Goal: Task Accomplishment & Management: Complete application form

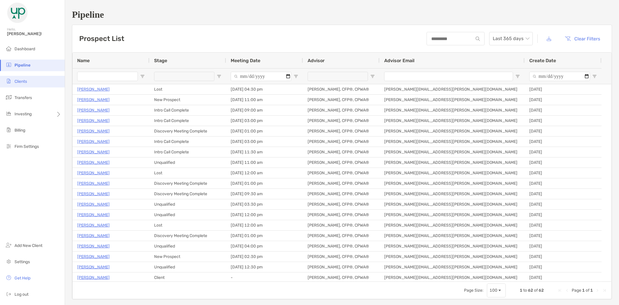
click at [24, 82] on span "Clients" at bounding box center [21, 81] width 12 height 5
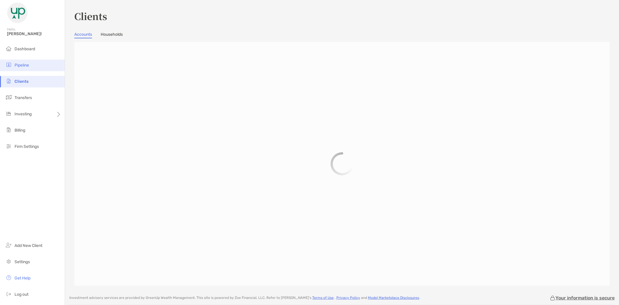
click at [24, 62] on li "Pipeline" at bounding box center [32, 66] width 65 height 12
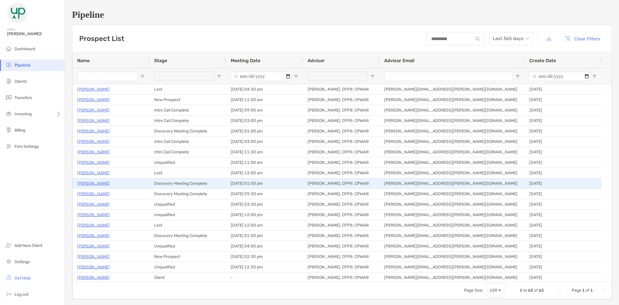
click at [87, 183] on p "[PERSON_NAME]" at bounding box center [93, 183] width 33 height 7
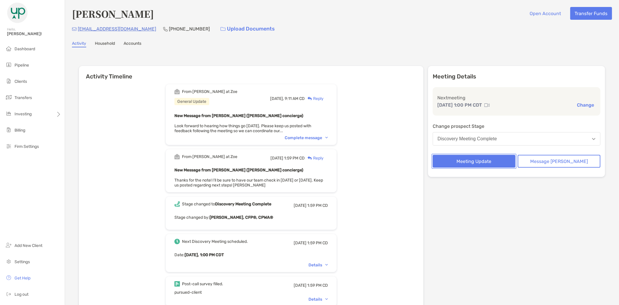
click at [488, 159] on button "Meeting Update" at bounding box center [474, 161] width 83 height 13
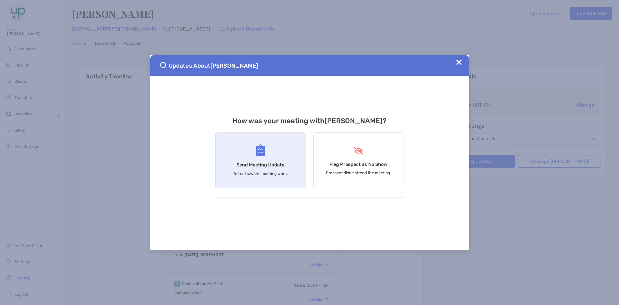
click at [246, 146] on div "Send Meeting Update Tell us how the meeting went." at bounding box center [260, 160] width 91 height 56
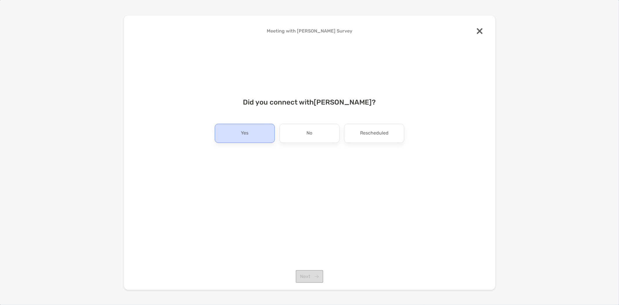
click at [253, 134] on div "Yes" at bounding box center [245, 133] width 60 height 19
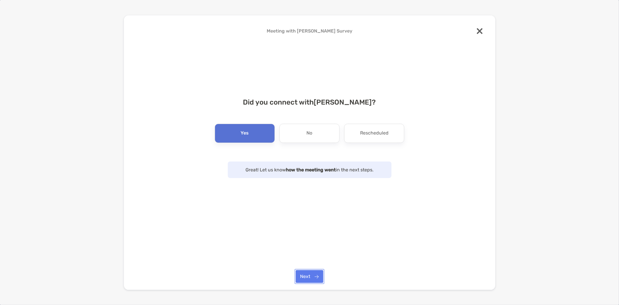
click at [308, 275] on button "Next" at bounding box center [310, 276] width 28 height 13
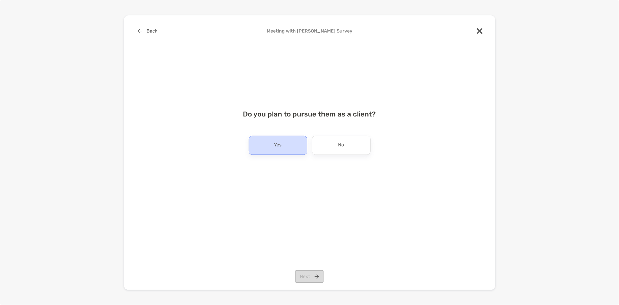
click at [287, 142] on div "Yes" at bounding box center [278, 145] width 59 height 19
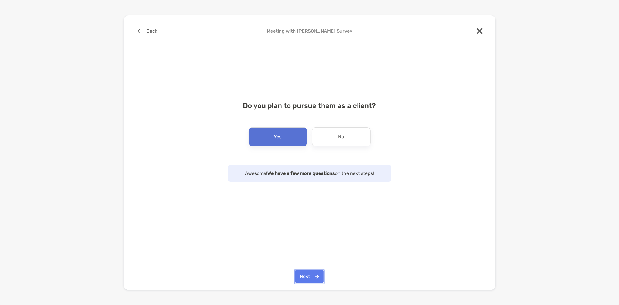
click at [311, 274] on button "Next" at bounding box center [310, 276] width 28 height 13
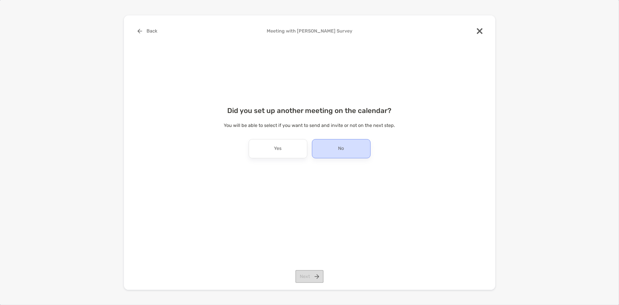
click at [341, 143] on div "No" at bounding box center [341, 148] width 59 height 19
click at [310, 279] on button "Next" at bounding box center [310, 276] width 28 height 13
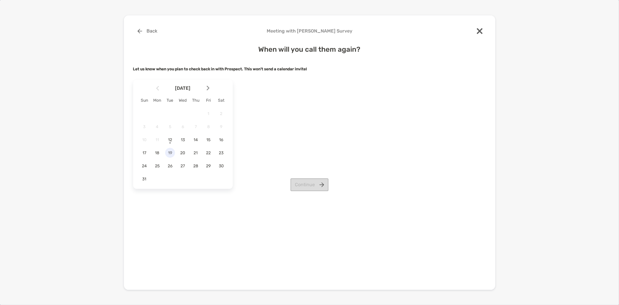
click at [171, 152] on span "19" at bounding box center [170, 152] width 10 height 5
click at [313, 182] on button "Continue" at bounding box center [310, 184] width 38 height 13
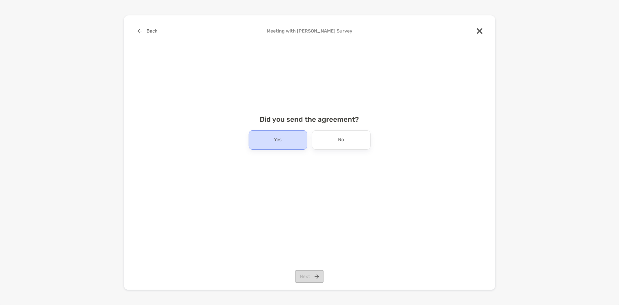
click at [286, 137] on div "Yes" at bounding box center [278, 139] width 59 height 19
click at [309, 273] on button "Next" at bounding box center [310, 276] width 28 height 13
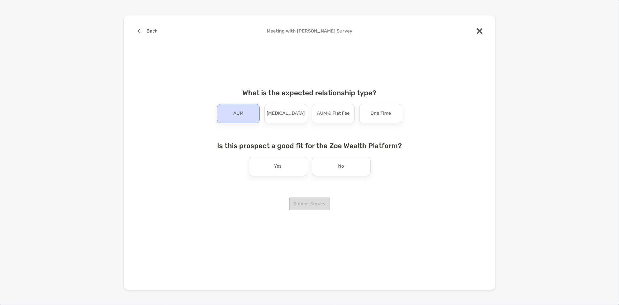
click at [241, 114] on p "AUM" at bounding box center [238, 113] width 10 height 9
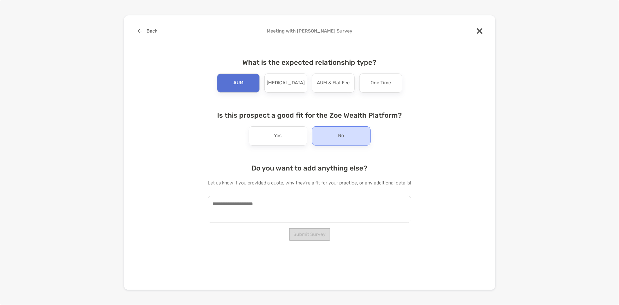
click at [337, 137] on div "No" at bounding box center [341, 135] width 59 height 19
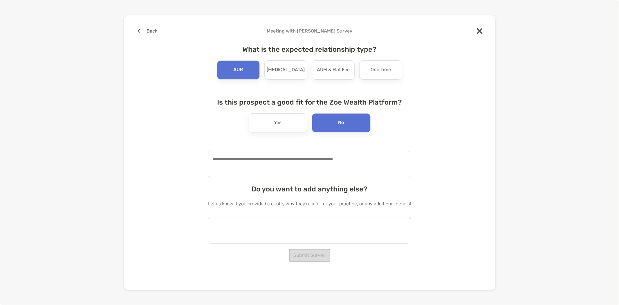
click at [277, 222] on textarea at bounding box center [310, 230] width 204 height 27
paste textarea "**********"
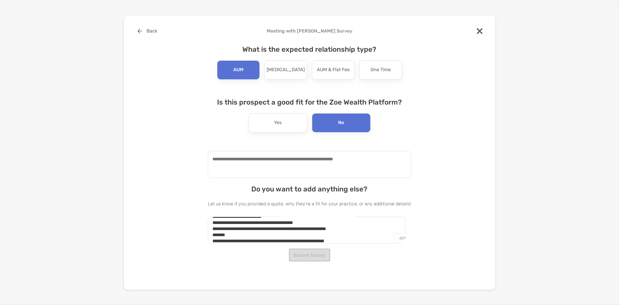
type textarea "**********"
click at [250, 164] on textarea at bounding box center [310, 164] width 204 height 27
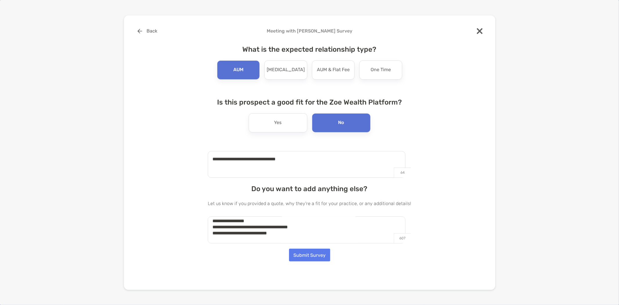
scroll to position [0, 0]
type textarea "**********"
click at [311, 253] on button "Submit Survey" at bounding box center [309, 255] width 41 height 13
